Goal: Share content: Share content

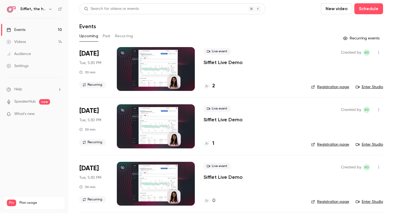
click at [23, 30] on div "Events" at bounding box center [16, 29] width 19 height 5
click at [36, 40] on link "Videos 14" at bounding box center [34, 42] width 68 height 12
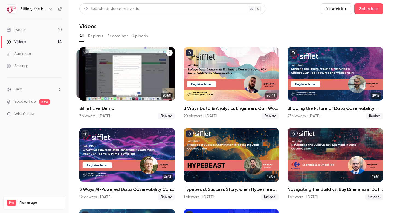
click at [126, 72] on div "Sifflet Live Demo" at bounding box center [126, 74] width 95 height 54
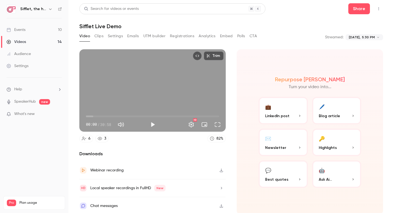
click at [43, 25] on link "Events 10" at bounding box center [34, 30] width 68 height 12
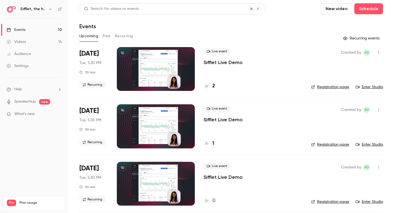
click at [106, 33] on button "Past" at bounding box center [107, 36] width 8 height 9
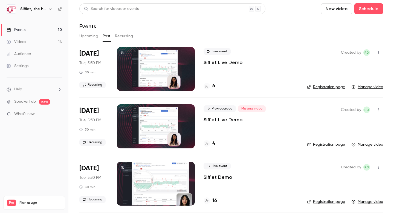
click at [122, 35] on button "Recurring" at bounding box center [124, 36] width 18 height 9
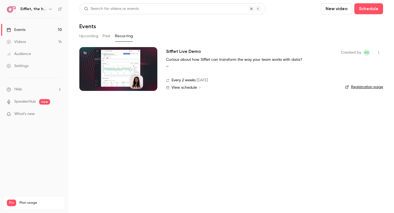
click at [105, 34] on button "Past" at bounding box center [107, 36] width 8 height 9
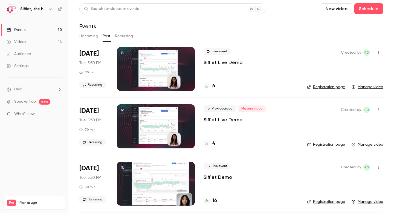
click at [17, 41] on div "Videos" at bounding box center [16, 41] width 19 height 5
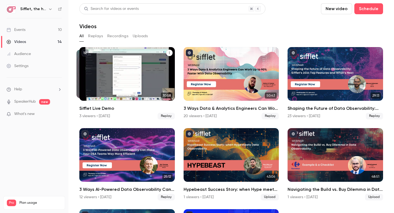
click at [114, 80] on div "Sifflet Live Demo" at bounding box center [126, 74] width 95 height 54
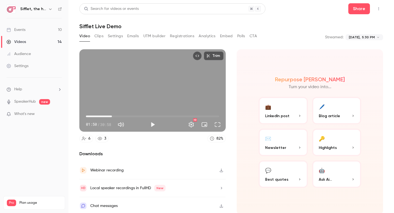
drag, startPoint x: 85, startPoint y: 116, endPoint x: 112, endPoint y: 116, distance: 27.1
click at [112, 116] on span "06:02" at bounding box center [112, 116] width 2 height 2
click at [129, 114] on span "09:59" at bounding box center [152, 116] width 133 height 9
type input "******"
click at [172, 115] on span "20:05" at bounding box center [152, 116] width 133 height 9
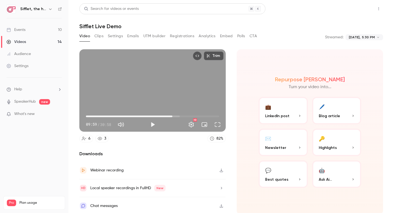
click at [359, 11] on button "Share" at bounding box center [359, 8] width 22 height 11
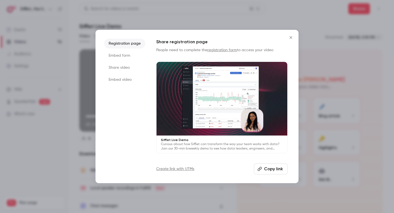
click at [290, 36] on icon "Close" at bounding box center [290, 37] width 7 height 4
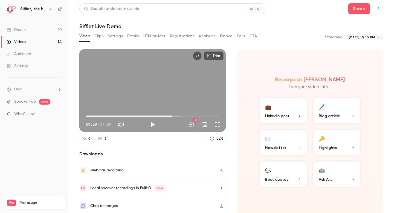
click at [100, 36] on button "Clips" at bounding box center [98, 36] width 9 height 9
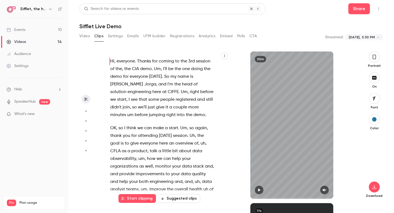
click at [159, 33] on button "UTM builder" at bounding box center [154, 36] width 22 height 9
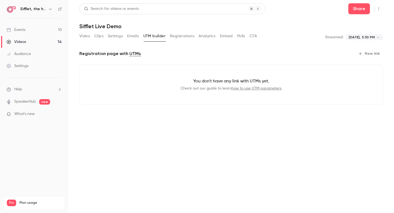
click at [182, 36] on button "Registrations" at bounding box center [182, 36] width 24 height 9
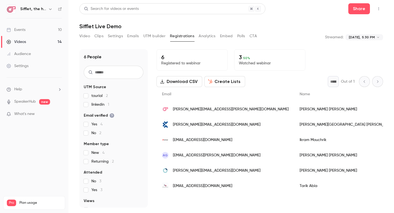
click at [209, 38] on button "Analytics" at bounding box center [207, 36] width 17 height 9
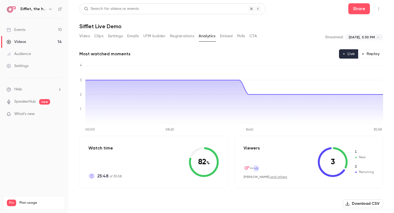
click at [226, 37] on button "Embed" at bounding box center [226, 36] width 13 height 9
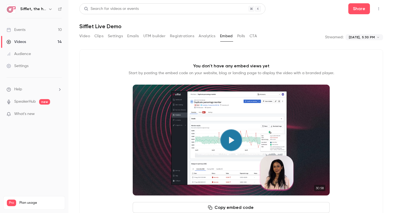
click at [244, 36] on button "Polls" at bounding box center [241, 36] width 8 height 9
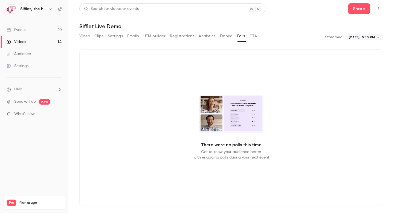
click at [253, 36] on button "CTA" at bounding box center [252, 36] width 7 height 9
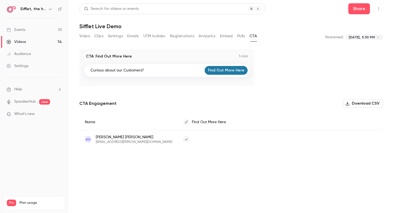
click at [86, 35] on button "Video" at bounding box center [84, 36] width 11 height 9
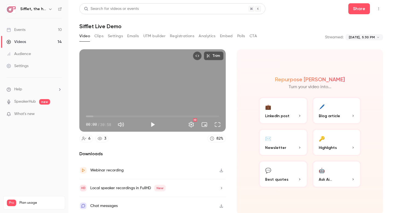
click at [379, 8] on icon "Top Bar Actions" at bounding box center [378, 9] width 4 height 4
click at [365, 24] on div "Publish on Channel" at bounding box center [357, 22] width 43 height 5
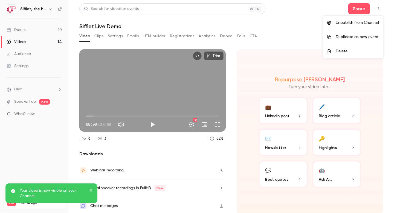
click at [309, 34] on div at bounding box center [197, 106] width 394 height 213
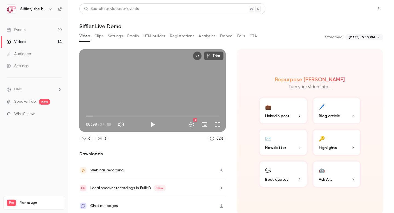
click at [361, 9] on button "Share" at bounding box center [359, 8] width 22 height 11
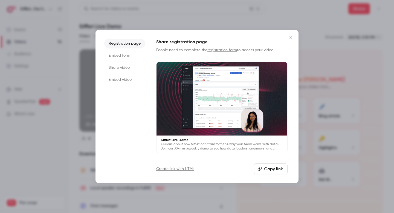
click at [292, 36] on icon "Close" at bounding box center [290, 37] width 7 height 4
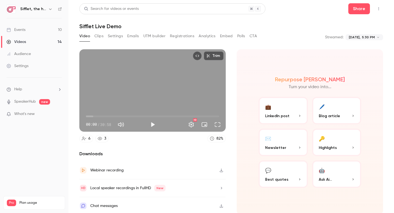
click at [49, 28] on link "Events 10" at bounding box center [34, 30] width 68 height 12
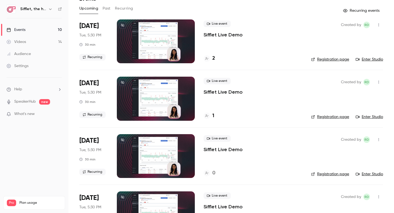
scroll to position [22, 0]
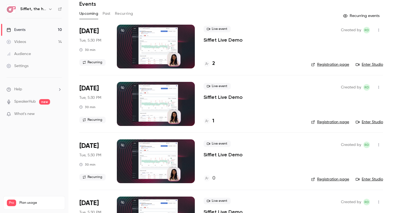
click at [30, 41] on link "Videos 14" at bounding box center [34, 42] width 68 height 12
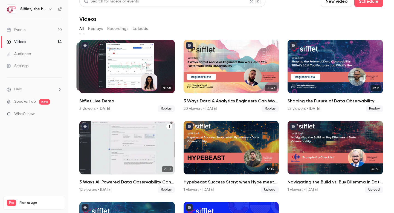
scroll to position [5, 0]
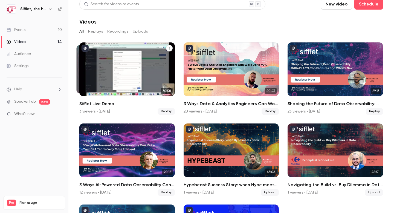
click at [169, 49] on icon "Sifflet Live Demo" at bounding box center [169, 48] width 1 height 2
click at [160, 60] on div "Share" at bounding box center [147, 60] width 42 height 5
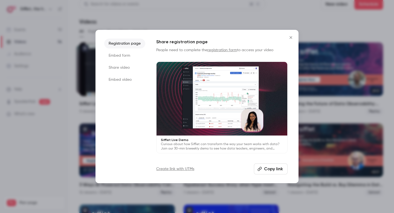
click at [124, 54] on li "Embed form" at bounding box center [124, 56] width 41 height 10
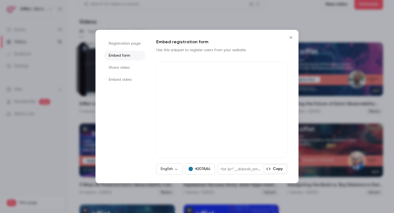
click at [124, 68] on li "Share video" at bounding box center [124, 68] width 41 height 10
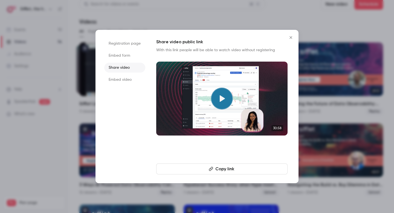
click at [232, 170] on button "Copy link" at bounding box center [221, 168] width 131 height 11
